Goal: Task Accomplishment & Management: Complete application form

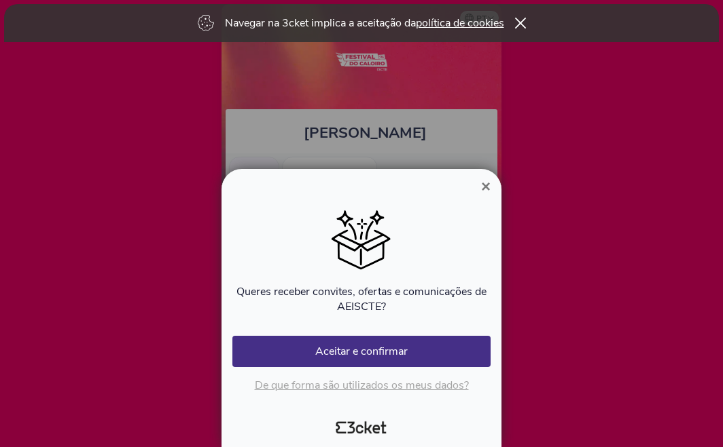
click at [489, 184] on span "×" at bounding box center [486, 186] width 10 height 18
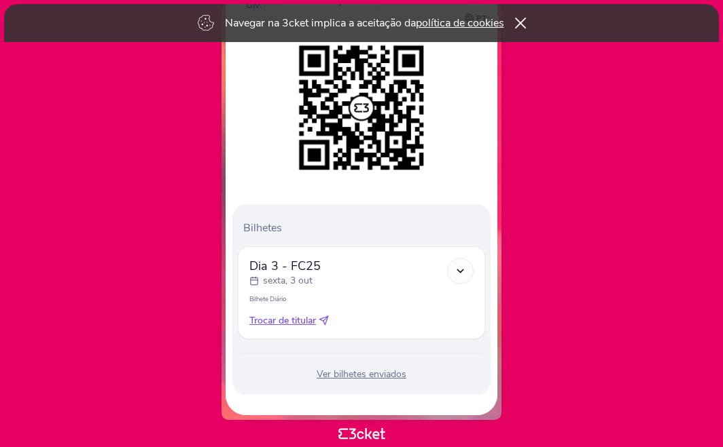
scroll to position [187, 0]
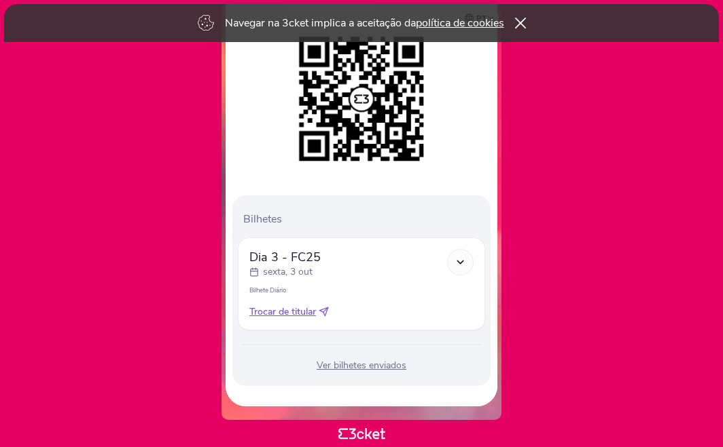
click at [302, 312] on span "Trocar de titular" at bounding box center [282, 313] width 67 height 14
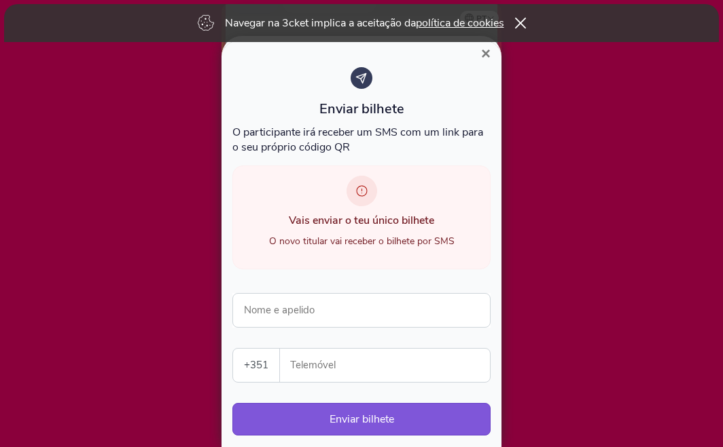
click at [483, 58] on span "×" at bounding box center [486, 53] width 10 height 18
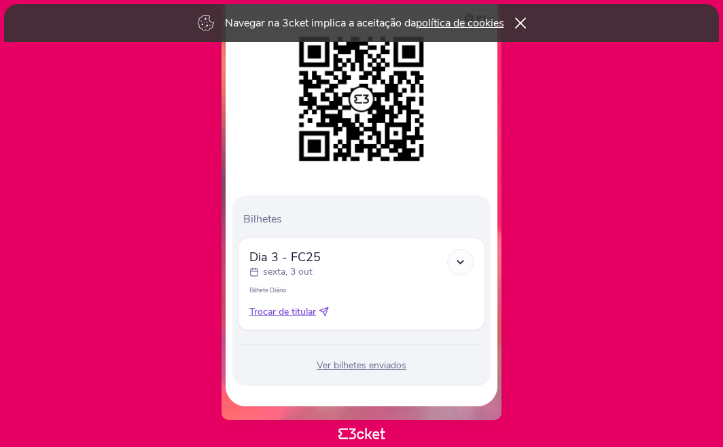
click at [279, 316] on span "Trocar de titular" at bounding box center [282, 313] width 67 height 14
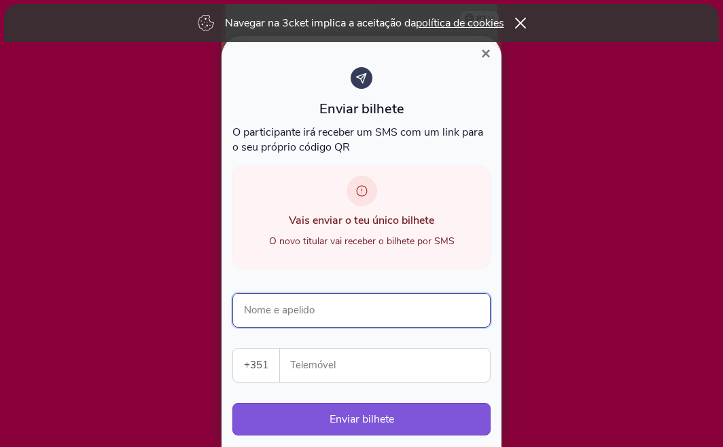
click at [308, 311] on input "Nome e apelido" at bounding box center [361, 310] width 258 height 35
type input "[PERSON_NAME]"
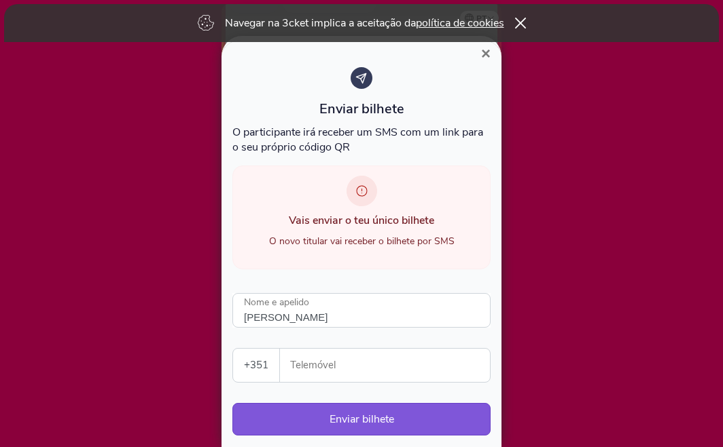
click at [314, 350] on div "Enviar bilhete O participante irá receber um SMS com um link para o seu próprio…" at bounding box center [361, 258] width 258 height 382
click at [314, 363] on input "Telemóvel" at bounding box center [390, 365] width 199 height 33
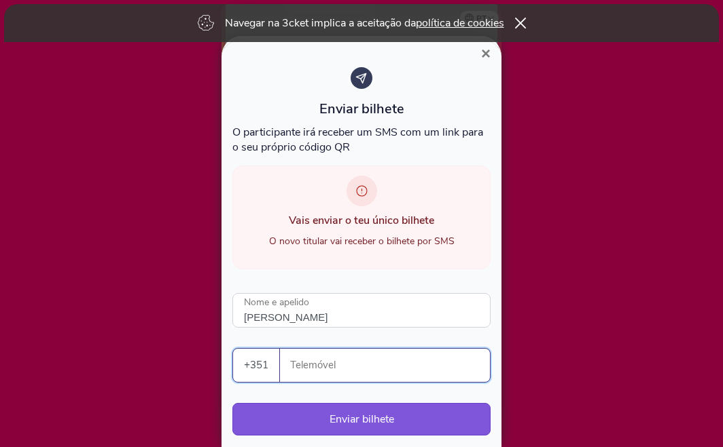
paste input "939786087"
type input "939786087"
click at [343, 340] on div "Enviar bilhete O participante irá receber um SMS com um link para o seu próprio…" at bounding box center [361, 258] width 258 height 382
click at [308, 375] on input "939786087" at bounding box center [390, 365] width 199 height 33
click at [364, 426] on button "Enviar bilhete" at bounding box center [361, 419] width 258 height 33
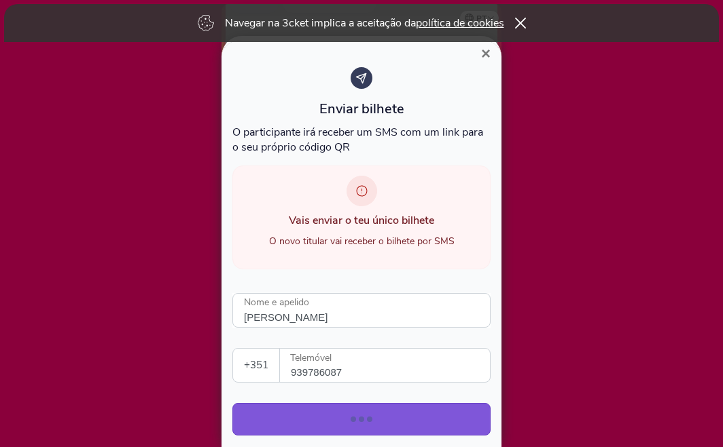
scroll to position [45, 0]
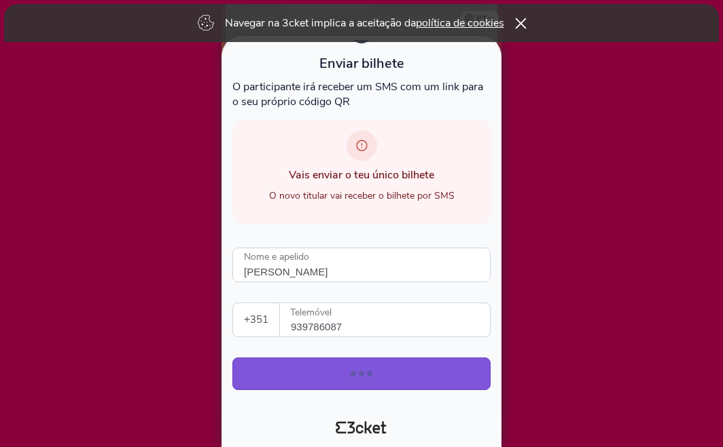
click at [517, 22] on icon at bounding box center [520, 23] width 12 height 11
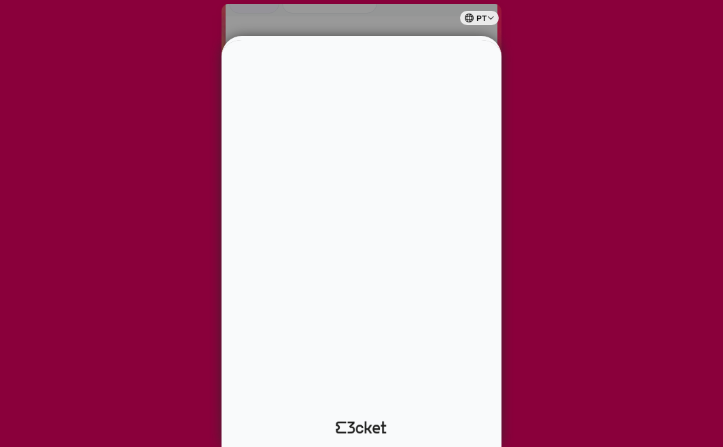
scroll to position [0, 0]
